Goal: Navigation & Orientation: Find specific page/section

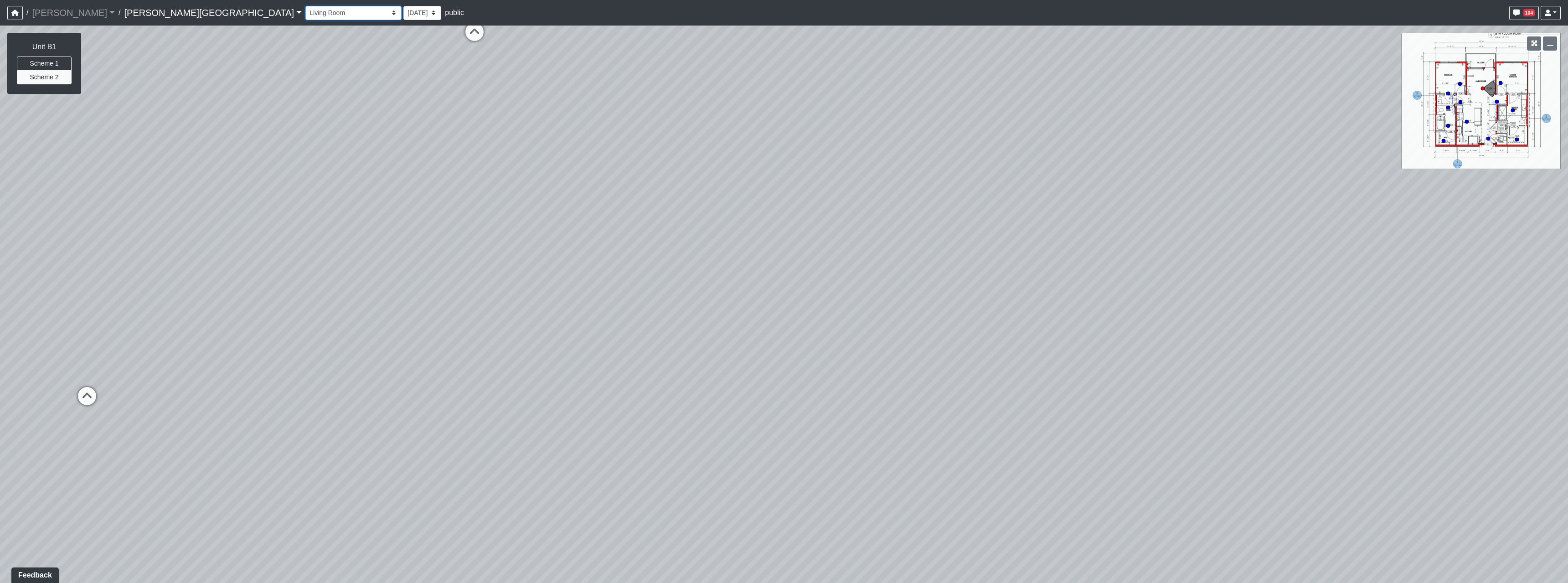
click at [306, 15] on select "Hallway Hospitality Bar Package Room Package Room Entry Pool Courtyard Entry 1 …" at bounding box center [353, 13] width 96 height 14
click at [306, 6] on select "Hallway Hospitality Bar Package Room Package Room Entry Pool Courtyard Entry 1 …" at bounding box center [353, 13] width 96 height 14
select select "73Ke7bDKEE2Avycb7iYGqE"
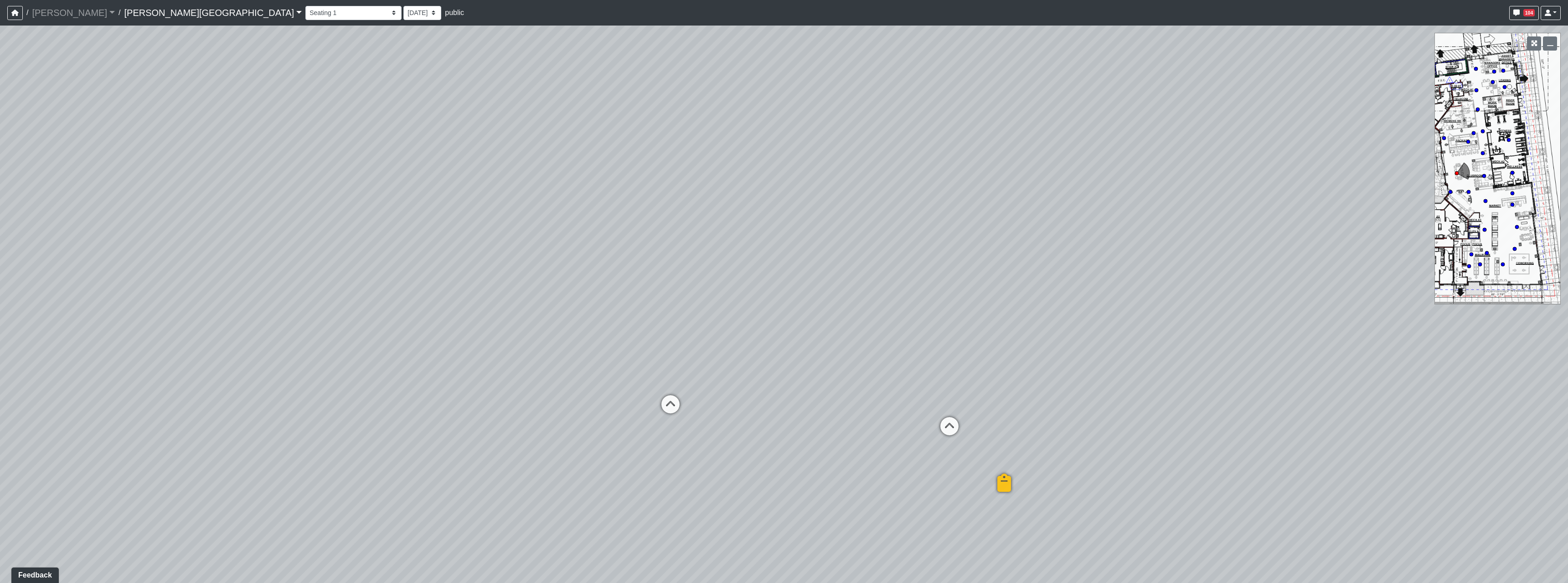
drag, startPoint x: 571, startPoint y: 208, endPoint x: 94, endPoint y: 225, distance: 477.3
click at [95, 225] on div "Loading... Bedroom Hallway 1 Loading... Bedroom Hallway 2 Loading... Kitchen Lo…" at bounding box center [784, 304] width 1568 height 558
drag, startPoint x: 991, startPoint y: 259, endPoint x: 410, endPoint y: 229, distance: 581.8
click at [410, 229] on div "Loading... Bedroom Hallway 1 Loading... Bedroom Hallway 2 Loading... Kitchen Lo…" at bounding box center [784, 304] width 1568 height 558
